Goal: Navigation & Orientation: Find specific page/section

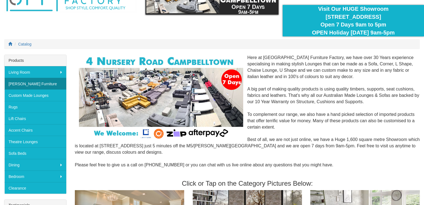
scroll to position [43, 0]
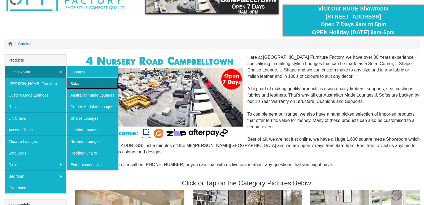
click at [97, 86] on link "Sofas" at bounding box center [92, 84] width 52 height 12
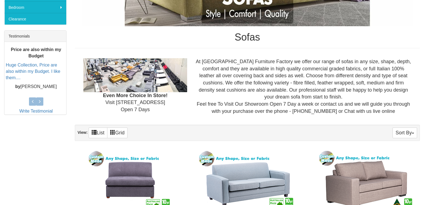
scroll to position [211, 0]
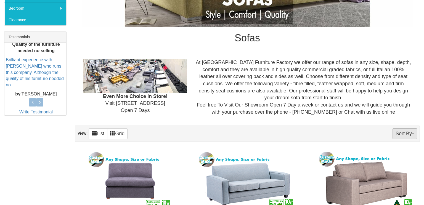
click at [411, 137] on button "Sort By" at bounding box center [405, 133] width 25 height 11
click at [398, 154] on link "Price+" at bounding box center [395, 152] width 44 height 7
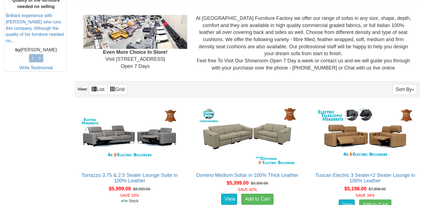
scroll to position [255, 0]
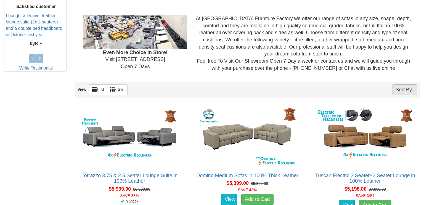
click at [414, 90] on button "Sort By" at bounding box center [405, 89] width 25 height 11
click at [387, 107] on link "Price-" at bounding box center [395, 108] width 44 height 7
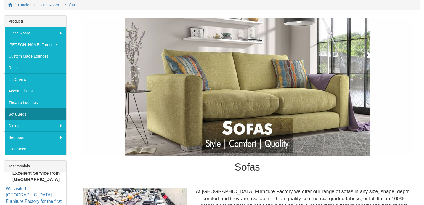
scroll to position [81, 0]
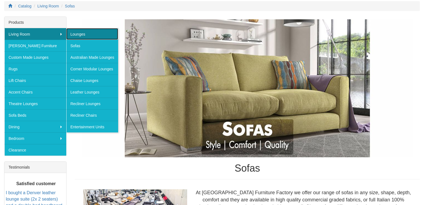
click at [91, 35] on link "Lounges" at bounding box center [92, 34] width 52 height 12
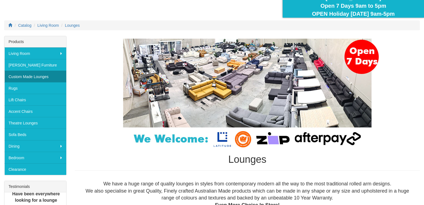
scroll to position [63, 0]
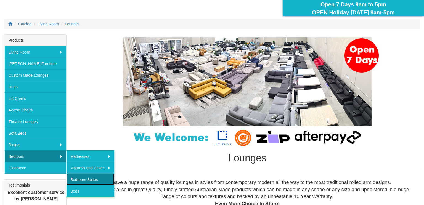
click at [87, 178] on link "Bedroom Suites" at bounding box center [90, 180] width 48 height 12
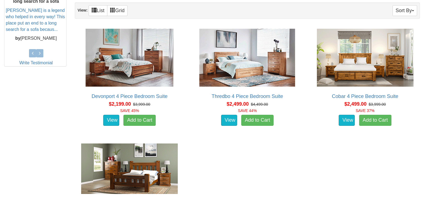
scroll to position [191, 0]
